Goal: Task Accomplishment & Management: Use online tool/utility

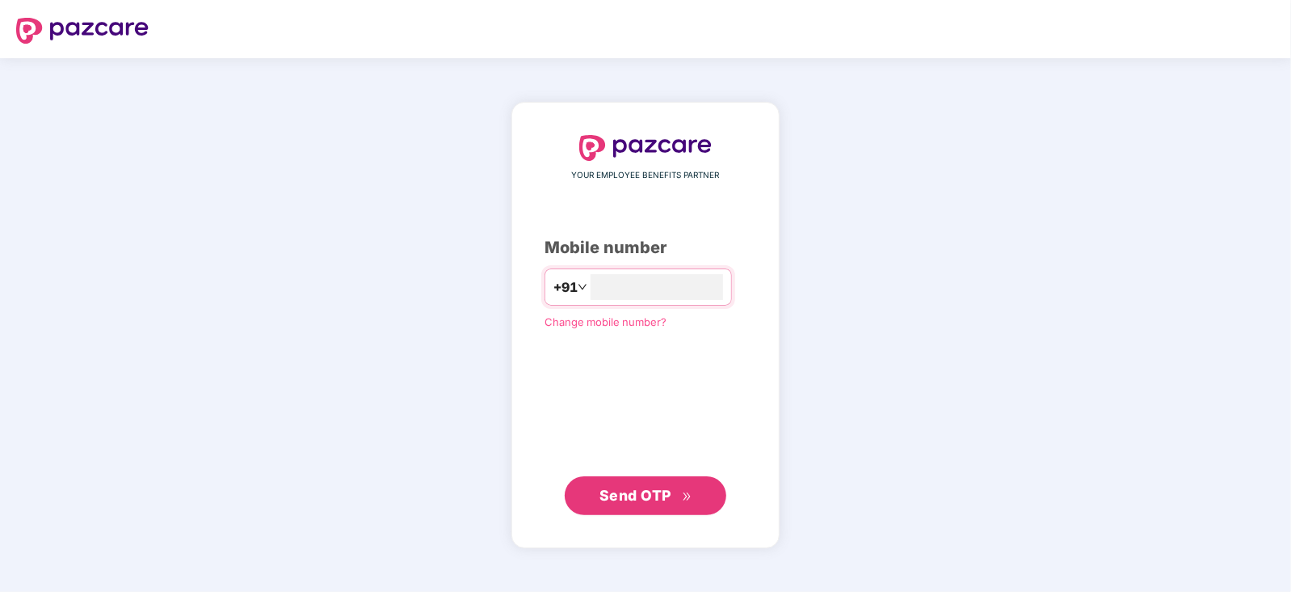
type input "**********"
click at [655, 485] on span "Send OTP" at bounding box center [646, 494] width 93 height 23
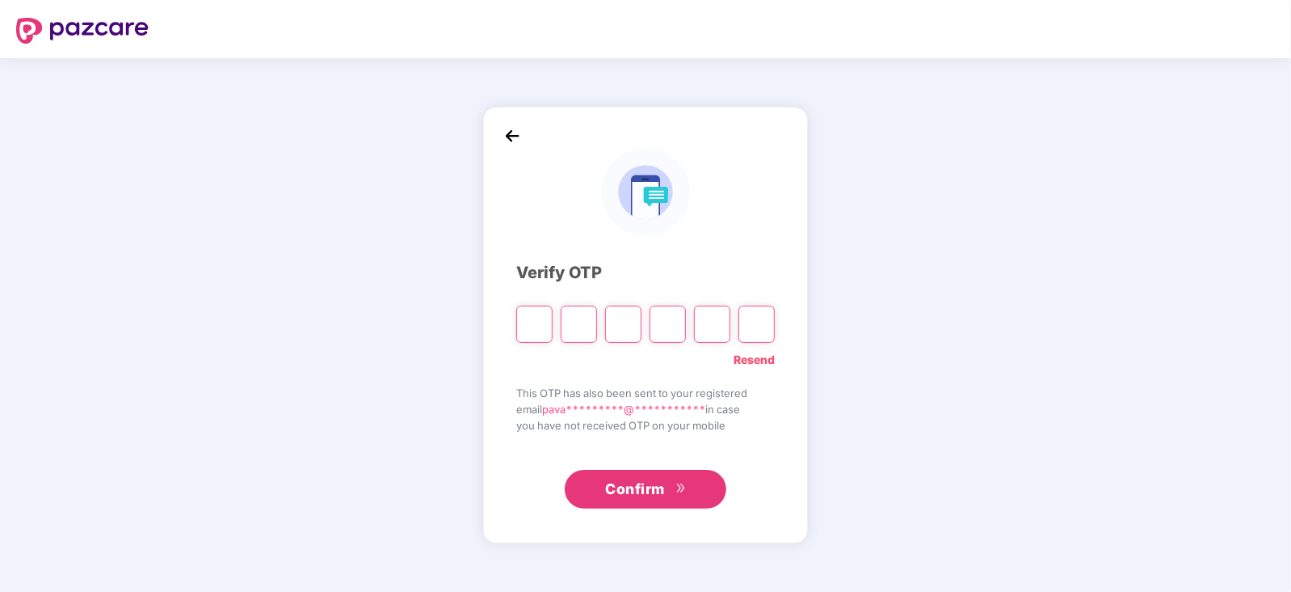
type input "*"
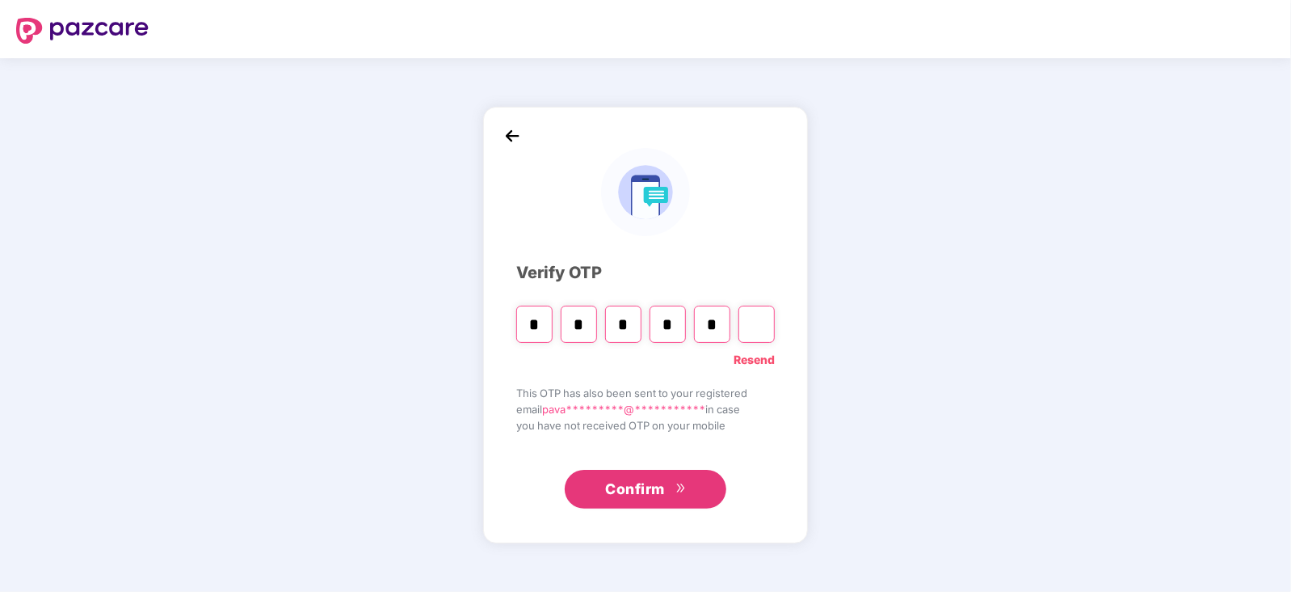
type input "*"
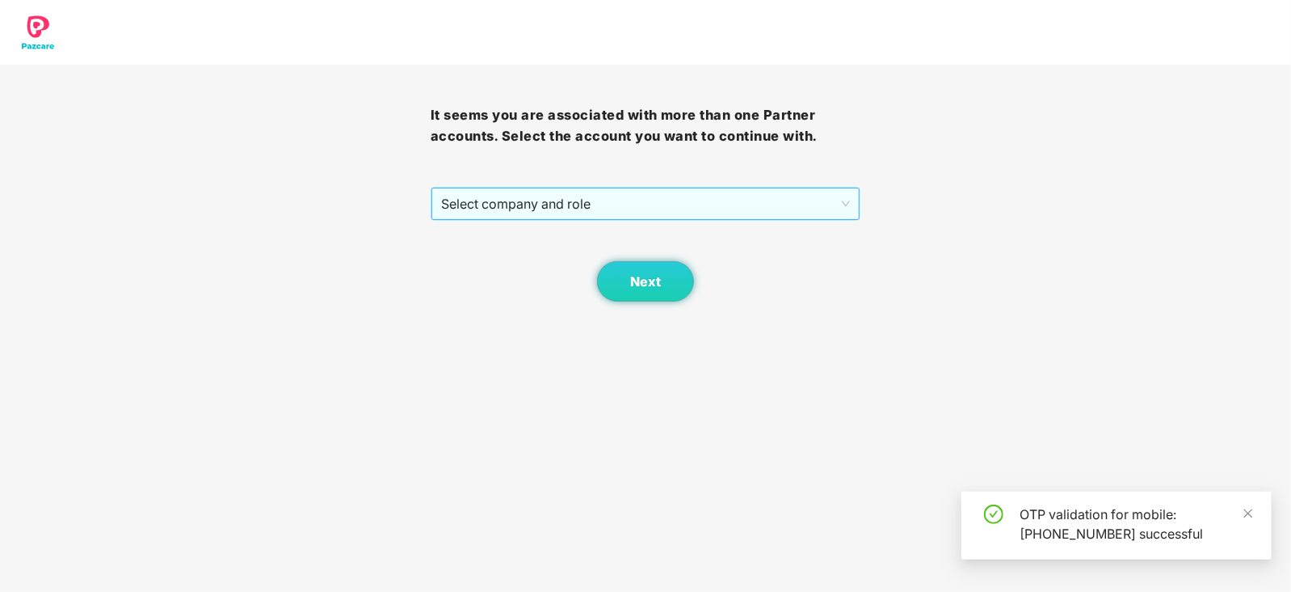
click at [693, 204] on span "Select company and role" at bounding box center [646, 203] width 410 height 31
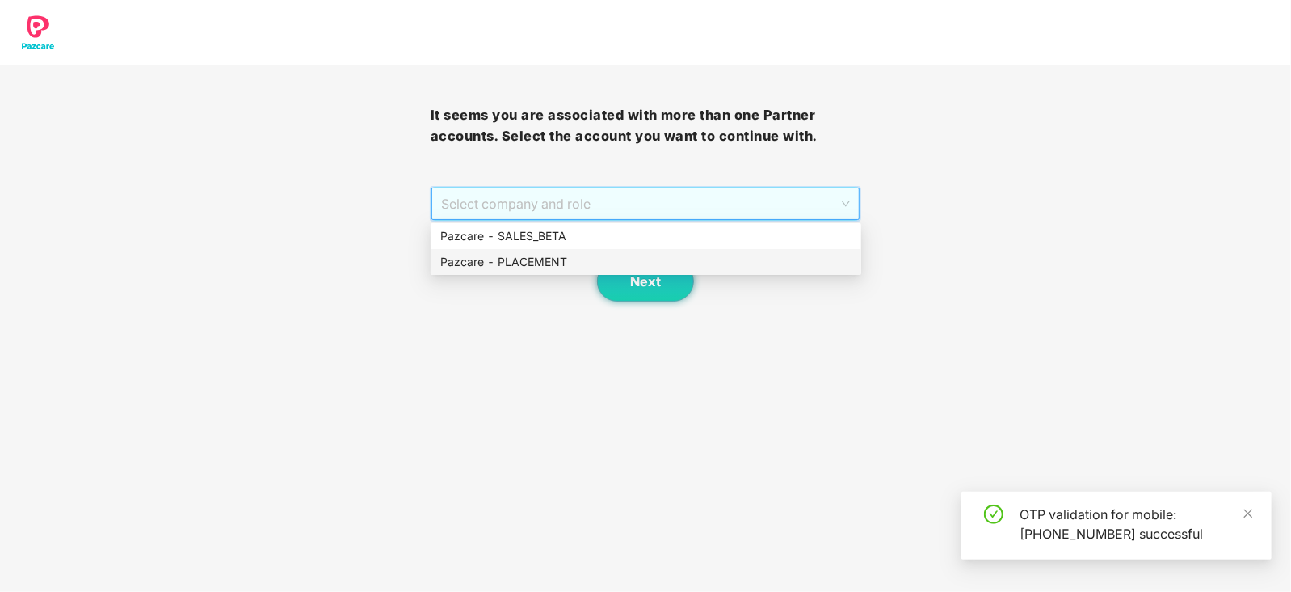
click at [586, 260] on div "Pazcare - PLACEMENT" at bounding box center [645, 262] width 411 height 18
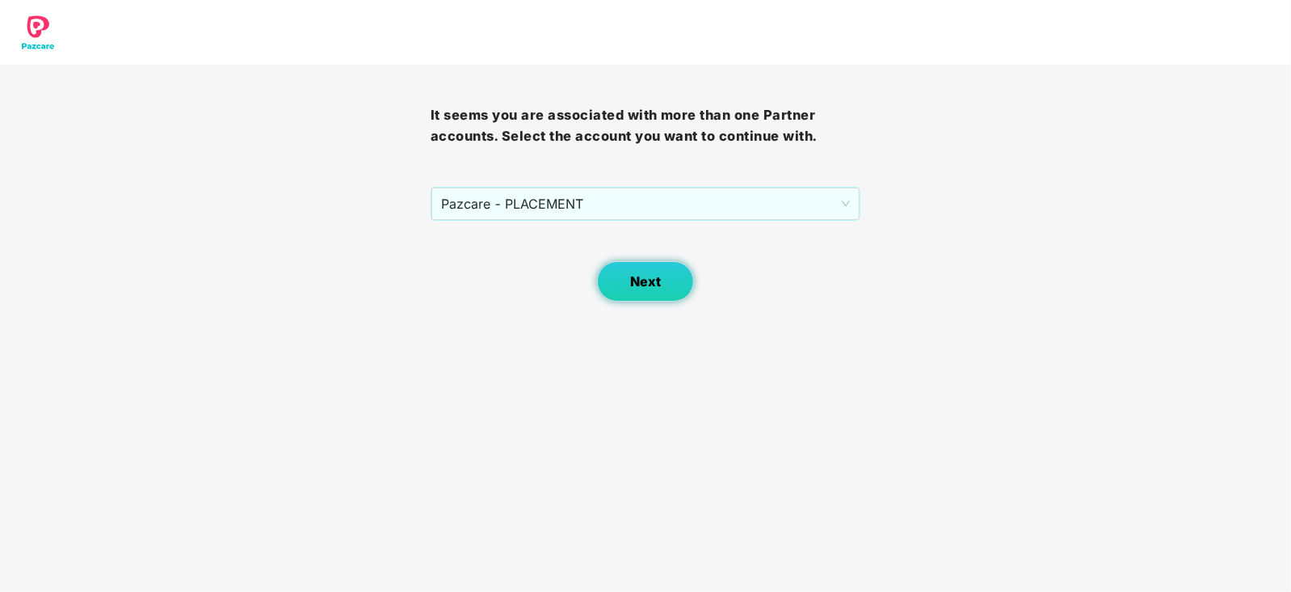
click at [632, 288] on span "Next" at bounding box center [645, 281] width 31 height 15
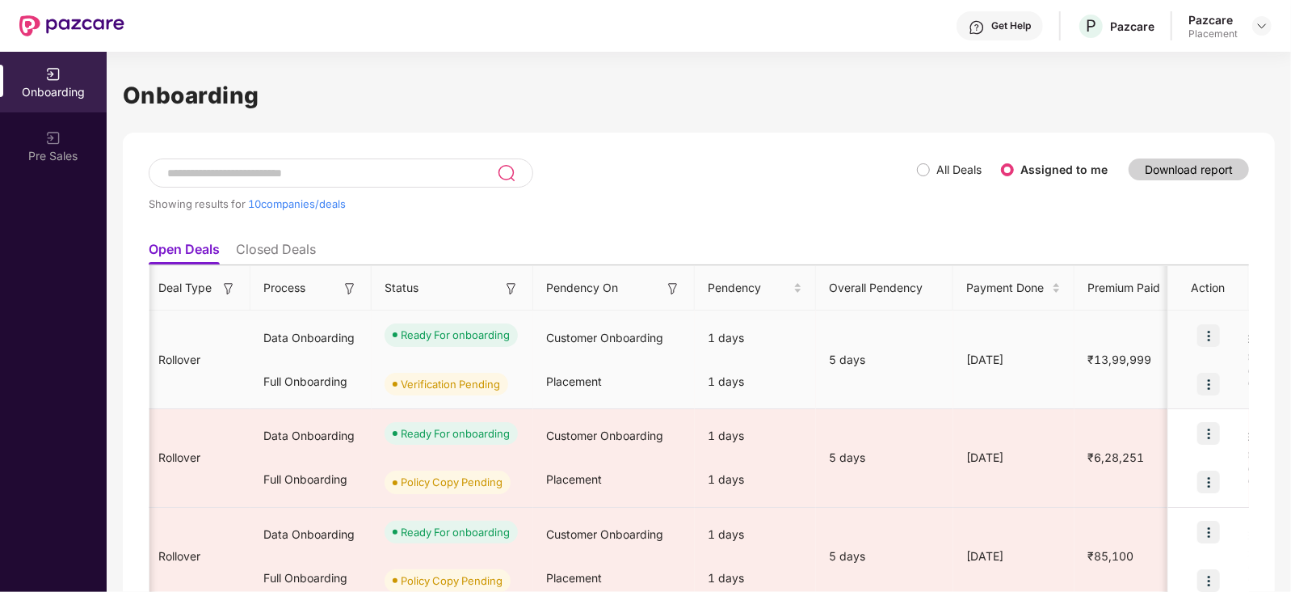
scroll to position [0, 244]
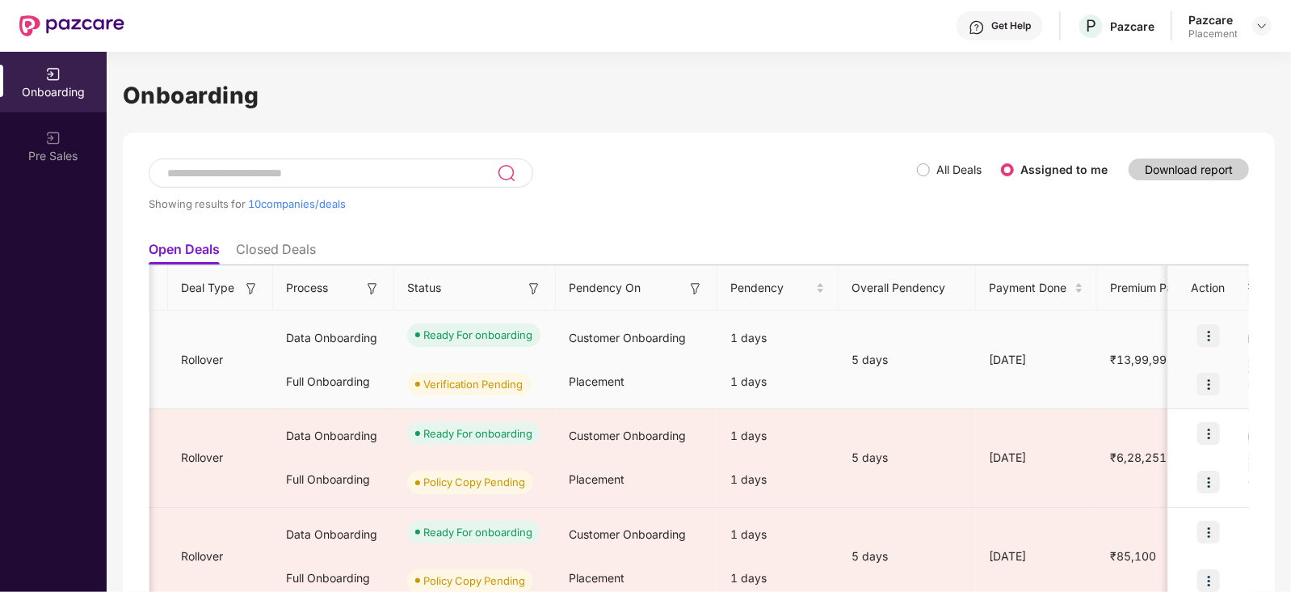
click at [1209, 381] on img at bounding box center [1209, 384] width 23 height 23
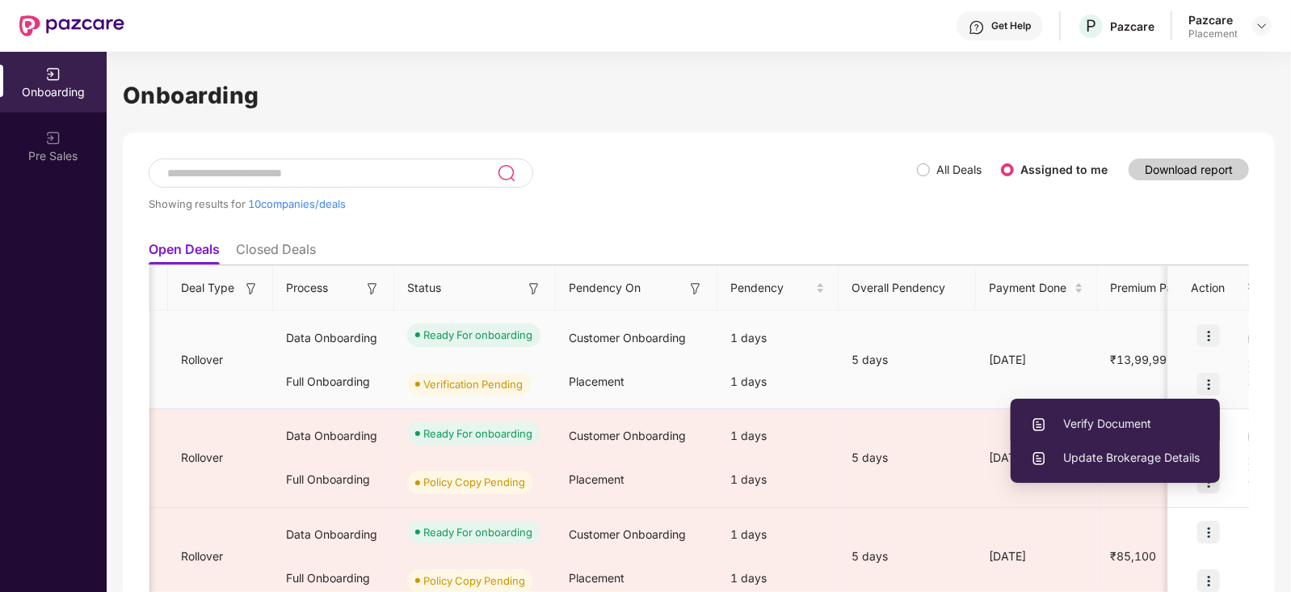
click at [1095, 420] on span "Verify Document" at bounding box center [1115, 424] width 169 height 18
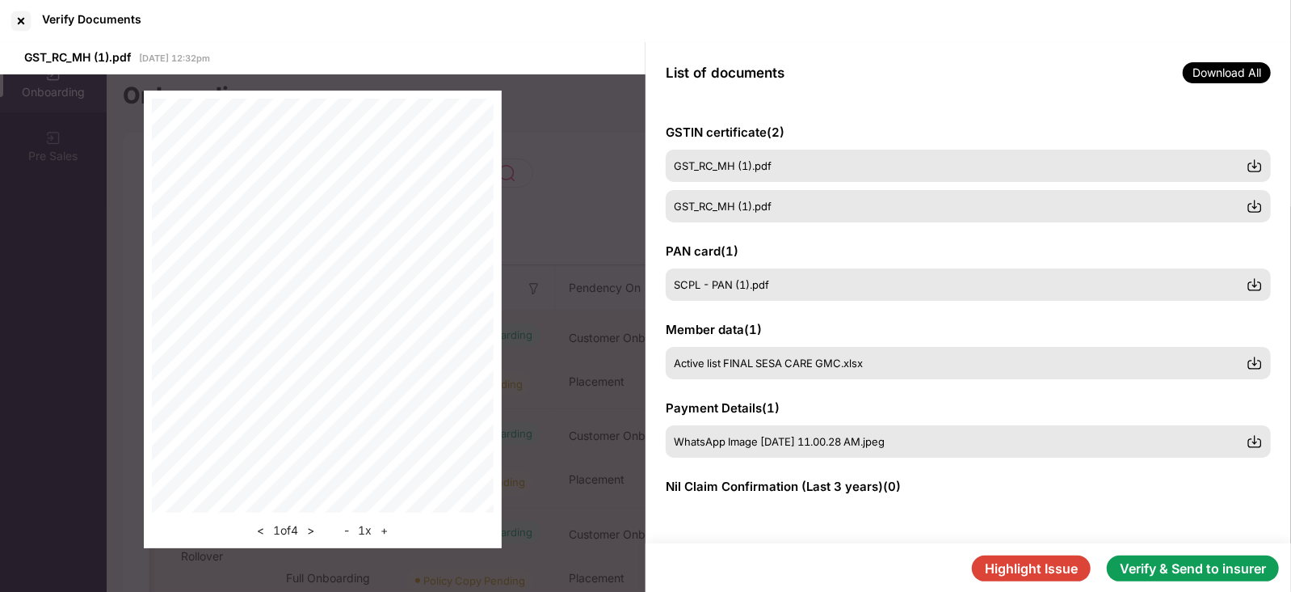
click at [1128, 566] on button "Verify & Send to insurer" at bounding box center [1193, 568] width 172 height 26
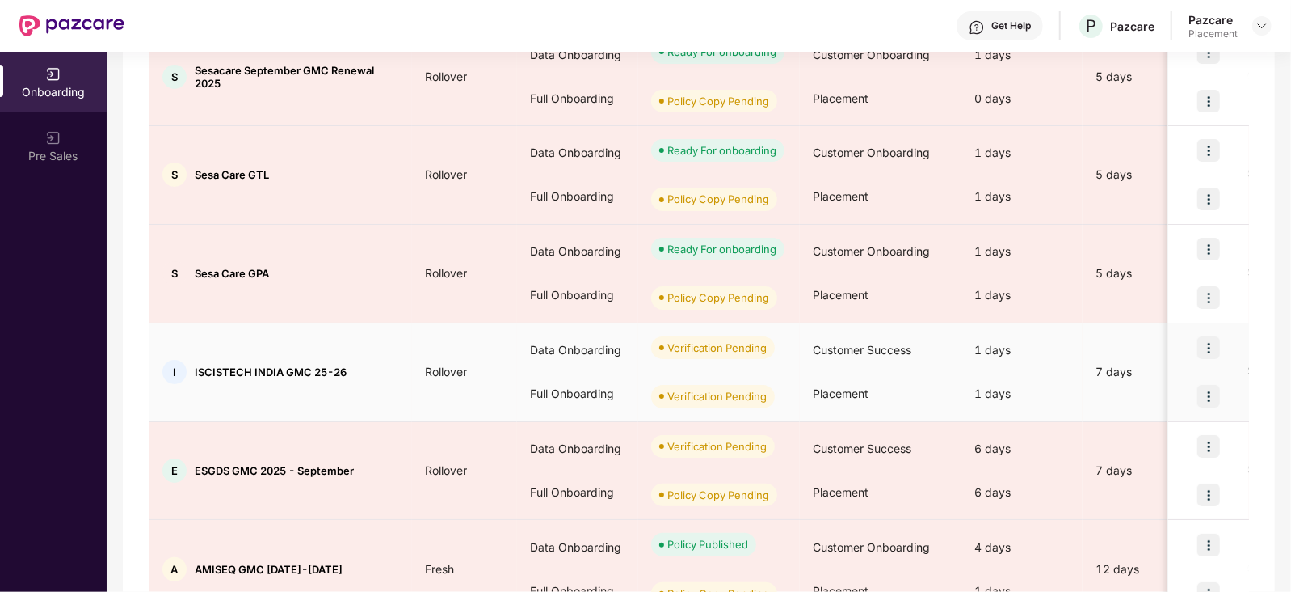
scroll to position [284, 0]
click at [1204, 394] on img at bounding box center [1209, 395] width 23 height 23
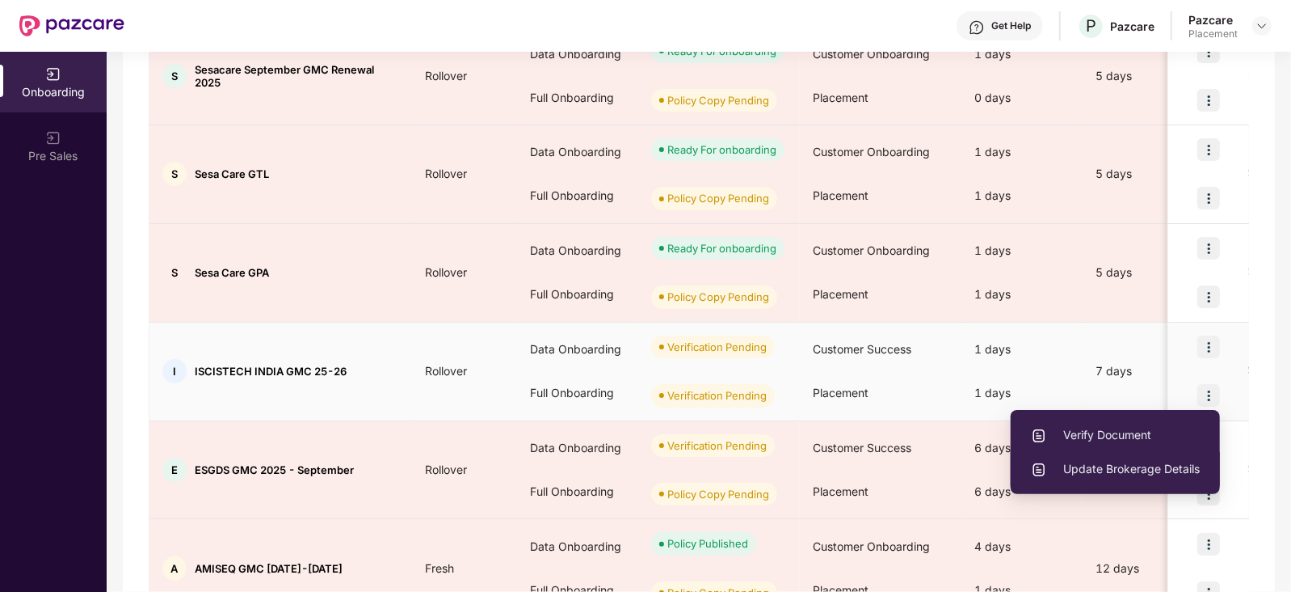
click at [1139, 471] on span "Update Brokerage Details" at bounding box center [1115, 469] width 169 height 18
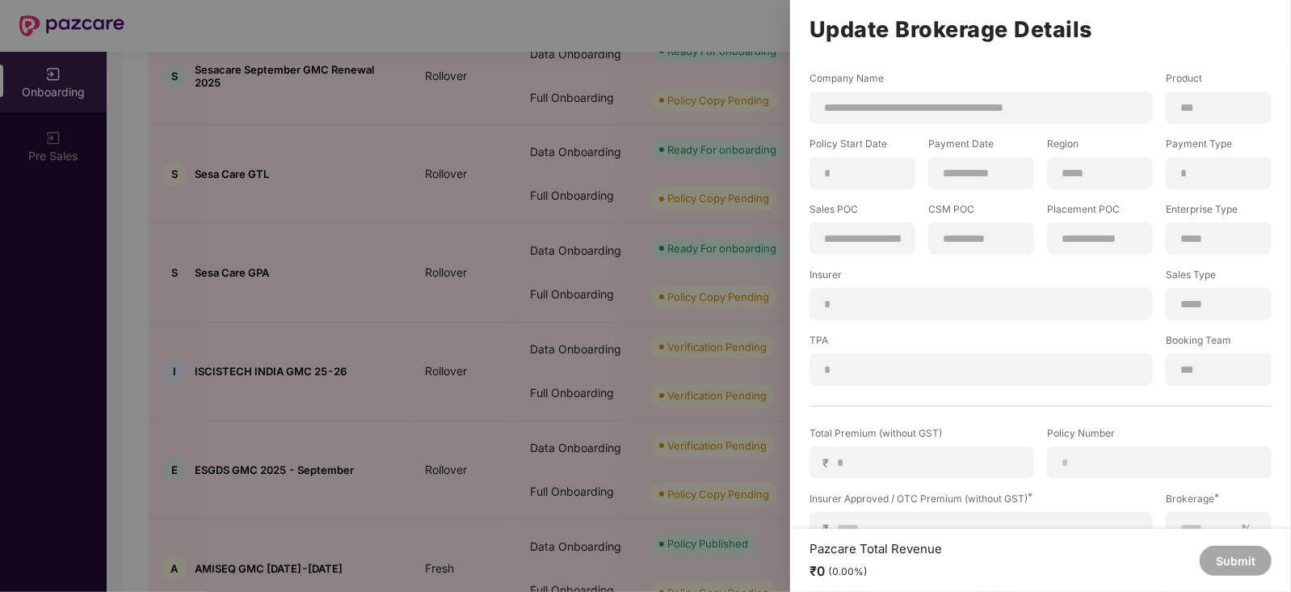
scroll to position [159, 0]
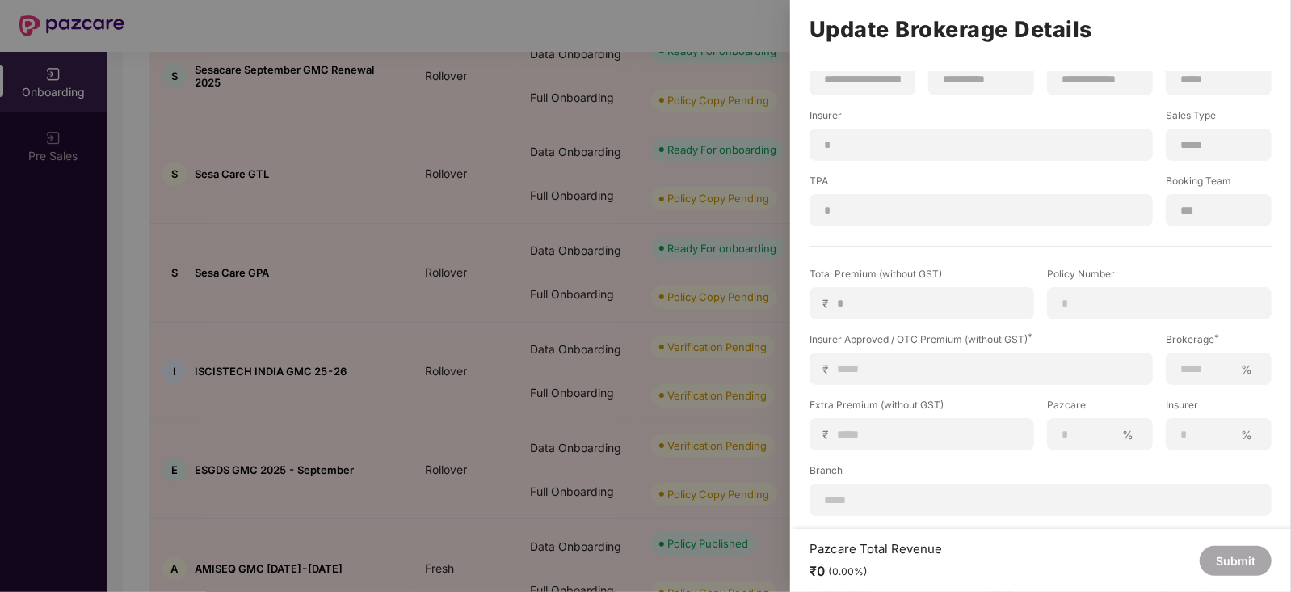
click at [751, 380] on div at bounding box center [645, 296] width 1291 height 592
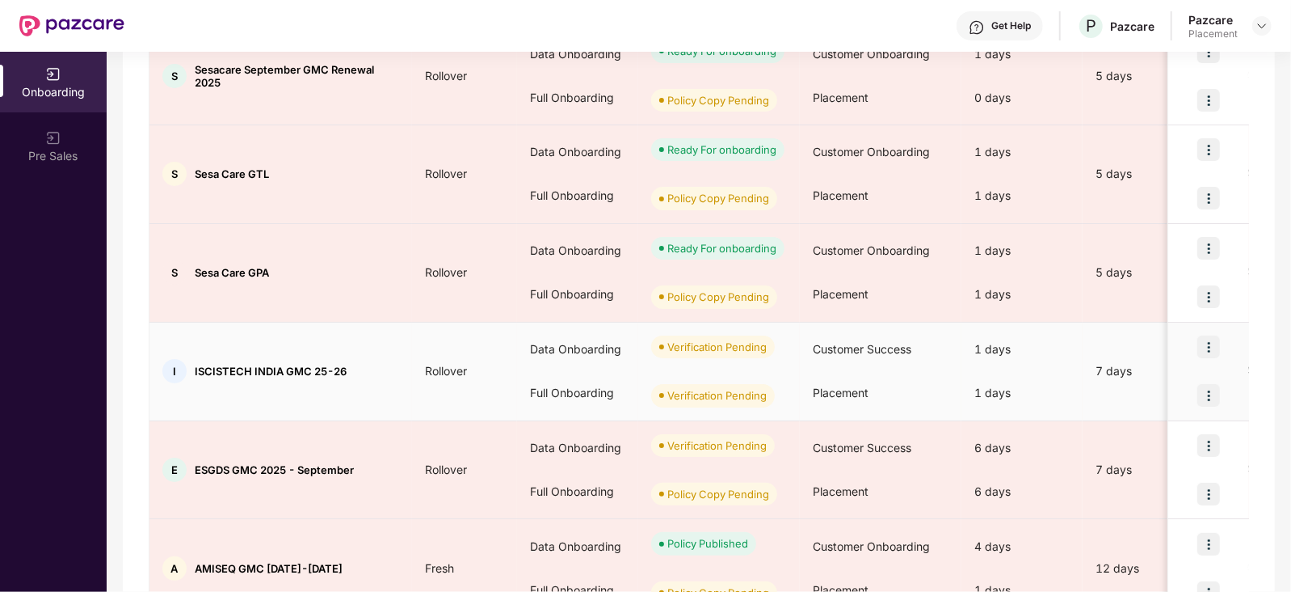
click at [1207, 390] on img at bounding box center [1209, 395] width 23 height 23
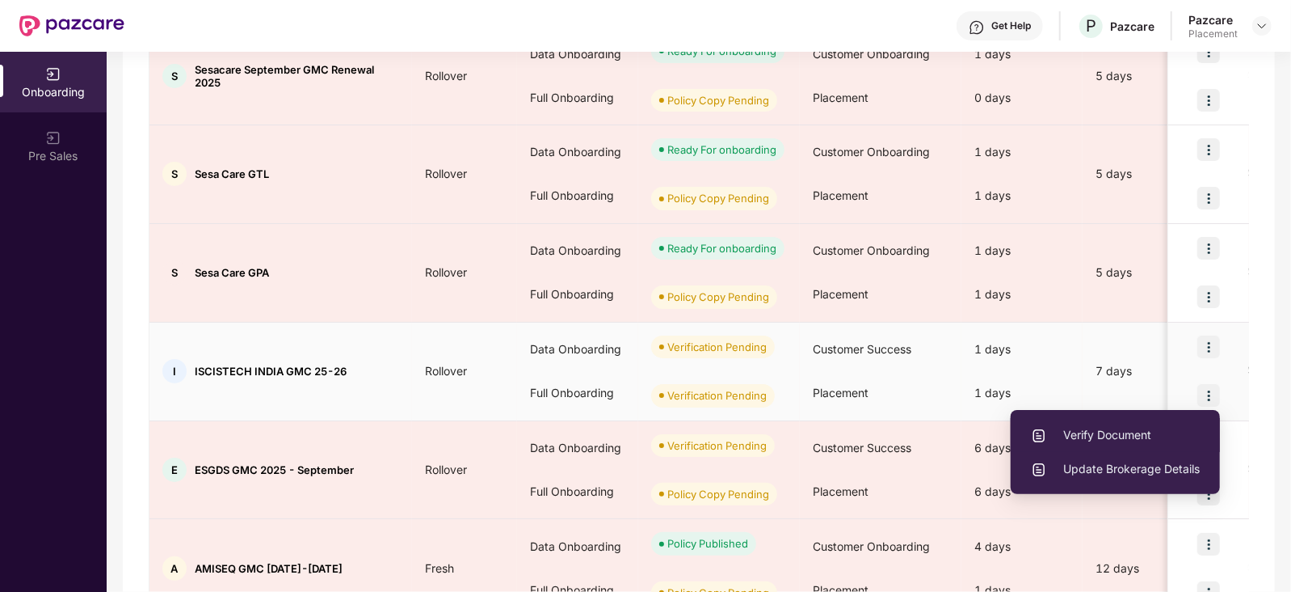
click at [1156, 434] on span "Verify Document" at bounding box center [1115, 435] width 169 height 18
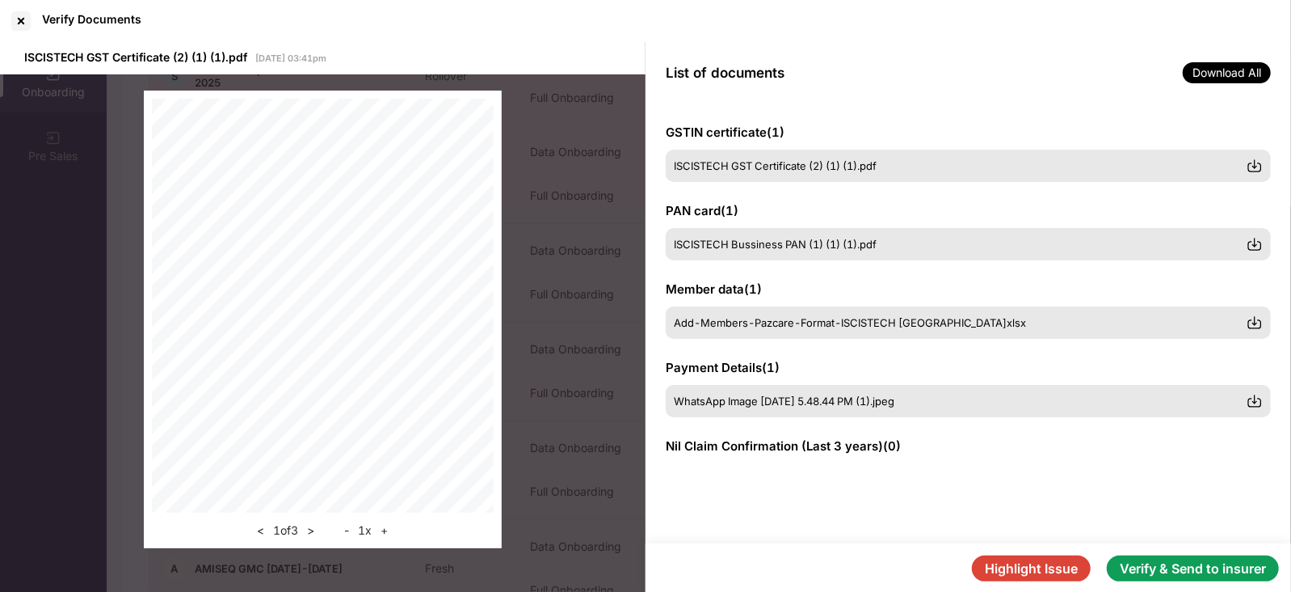
click at [1198, 572] on button "Verify & Send to insurer" at bounding box center [1193, 568] width 172 height 26
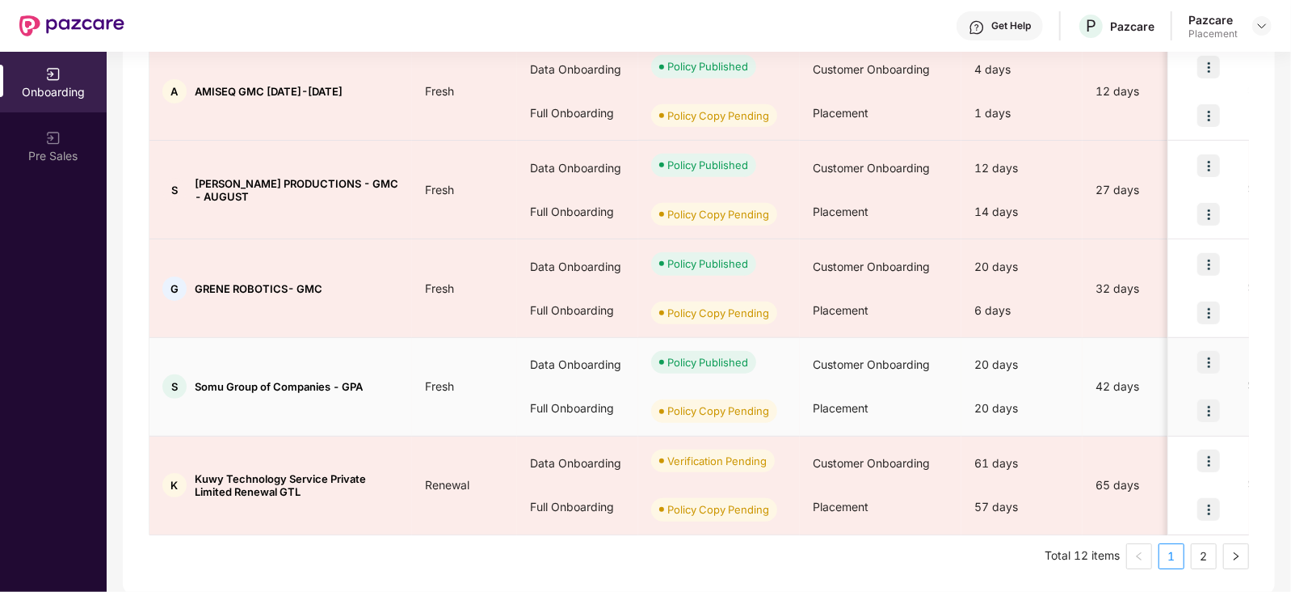
scroll to position [0, 0]
